Goal: Find specific page/section: Find specific page/section

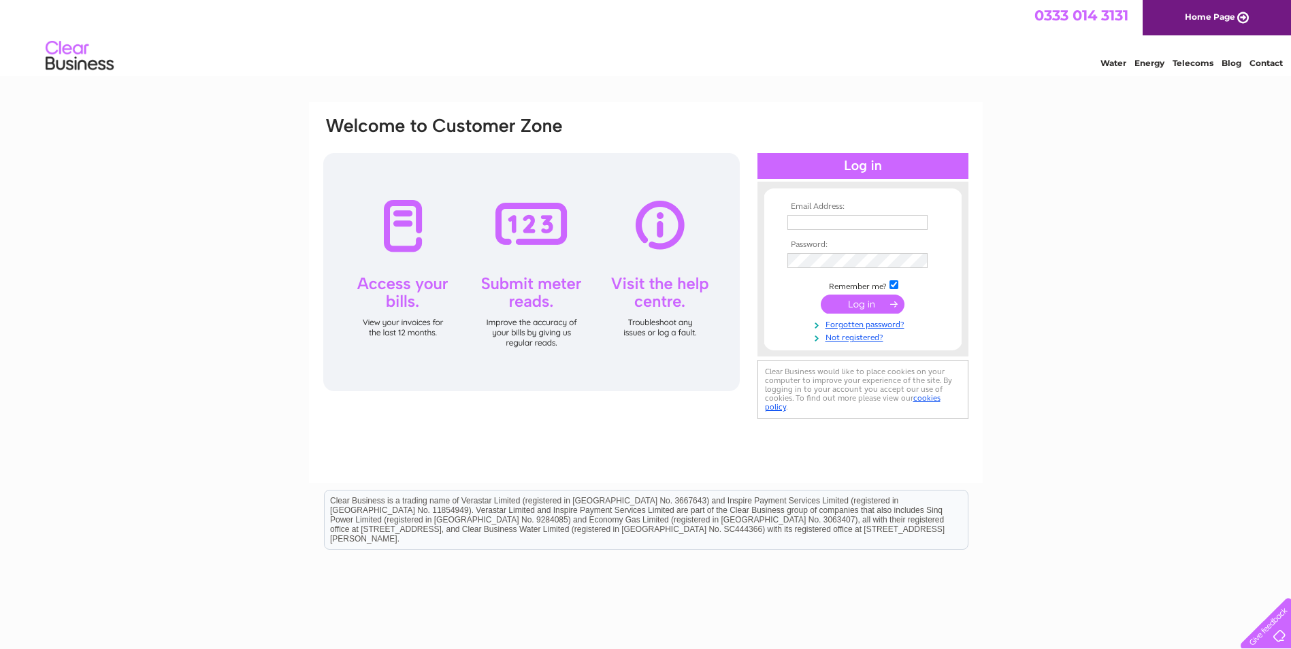
type input "finance@stch.org.uk"
click at [866, 304] on input "submit" at bounding box center [863, 304] width 84 height 19
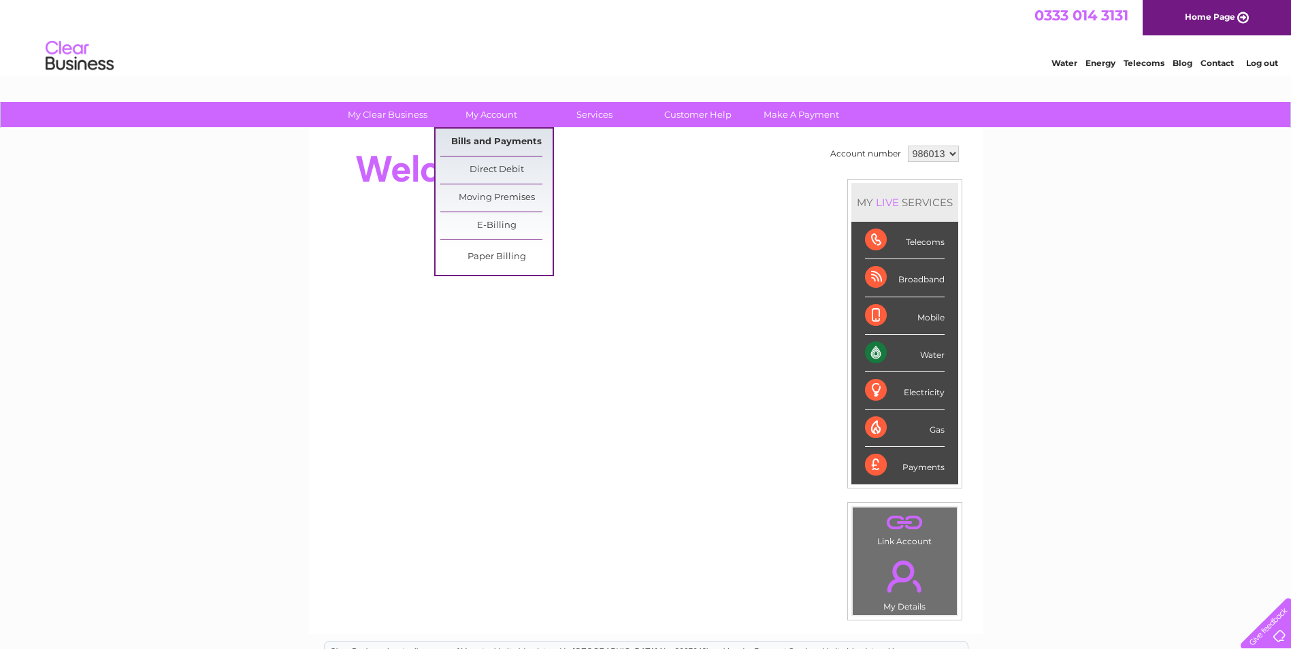
click at [485, 143] on link "Bills and Payments" at bounding box center [496, 142] width 112 height 27
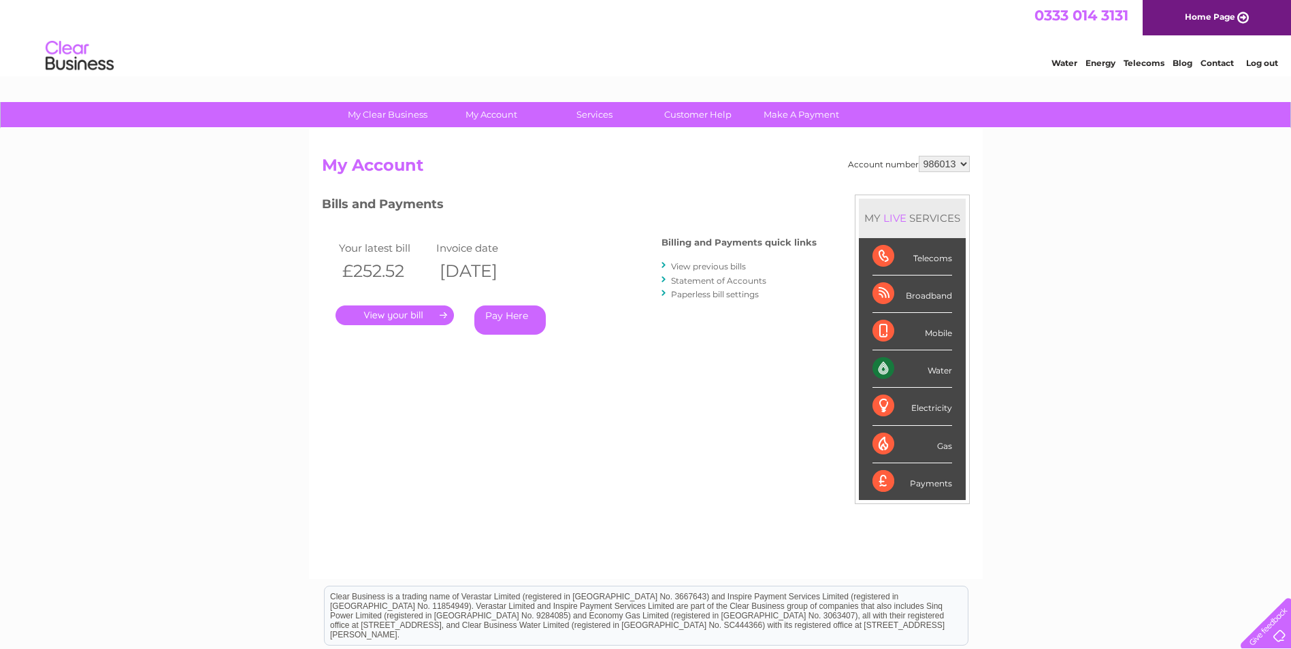
click at [406, 316] on link "." at bounding box center [395, 316] width 118 height 20
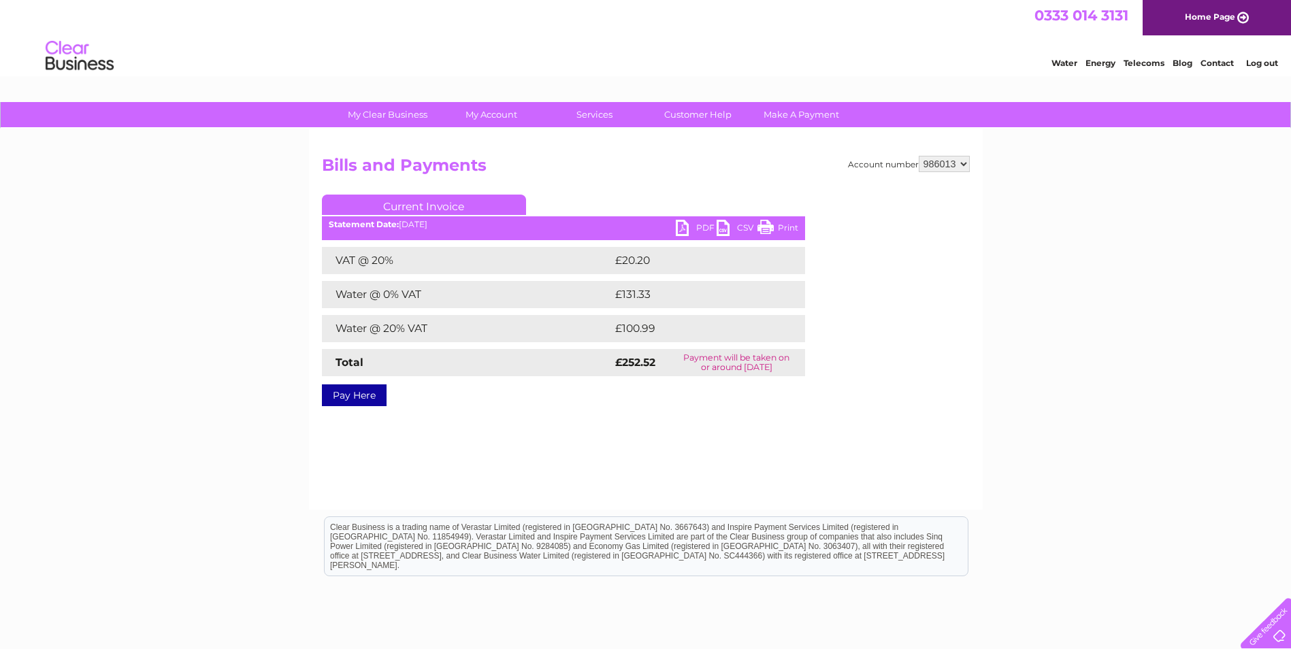
click at [699, 225] on link "PDF" at bounding box center [696, 230] width 41 height 20
